Goal: Information Seeking & Learning: Learn about a topic

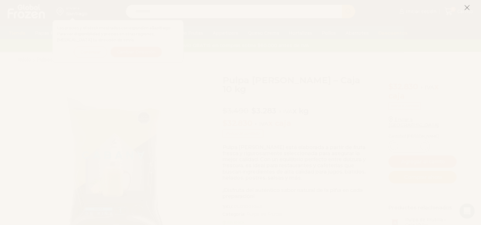
click at [467, 7] on icon at bounding box center [467, 8] width 6 height 6
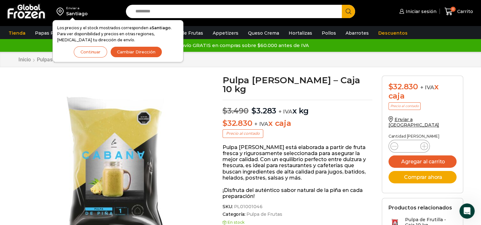
click at [97, 54] on button "Continuar" at bounding box center [90, 51] width 33 height 11
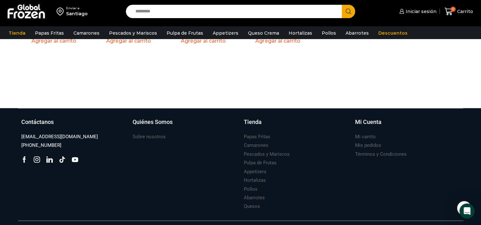
scroll to position [720, 0]
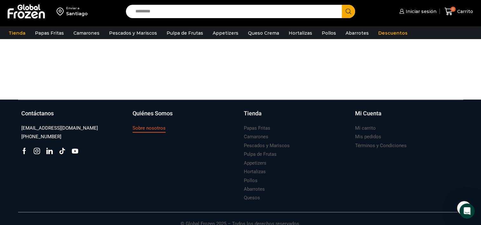
click at [159, 125] on h3 "Sobre nosotros" at bounding box center [149, 128] width 33 height 7
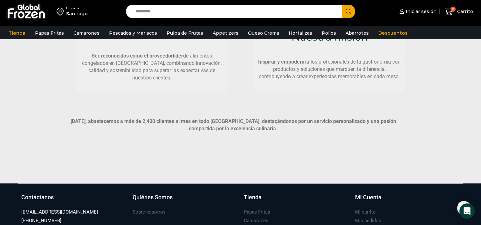
scroll to position [490, 0]
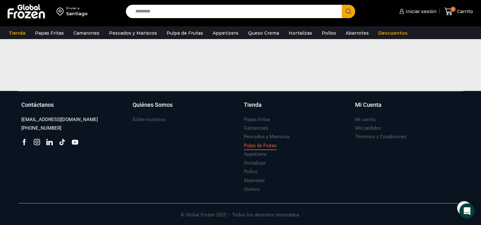
click at [261, 145] on h3 "Pulpa de Frutas" at bounding box center [260, 145] width 33 height 7
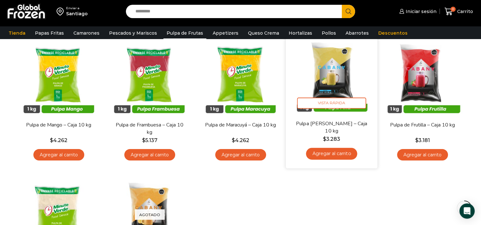
scroll to position [64, 0]
